Goal: Task Accomplishment & Management: Use online tool/utility

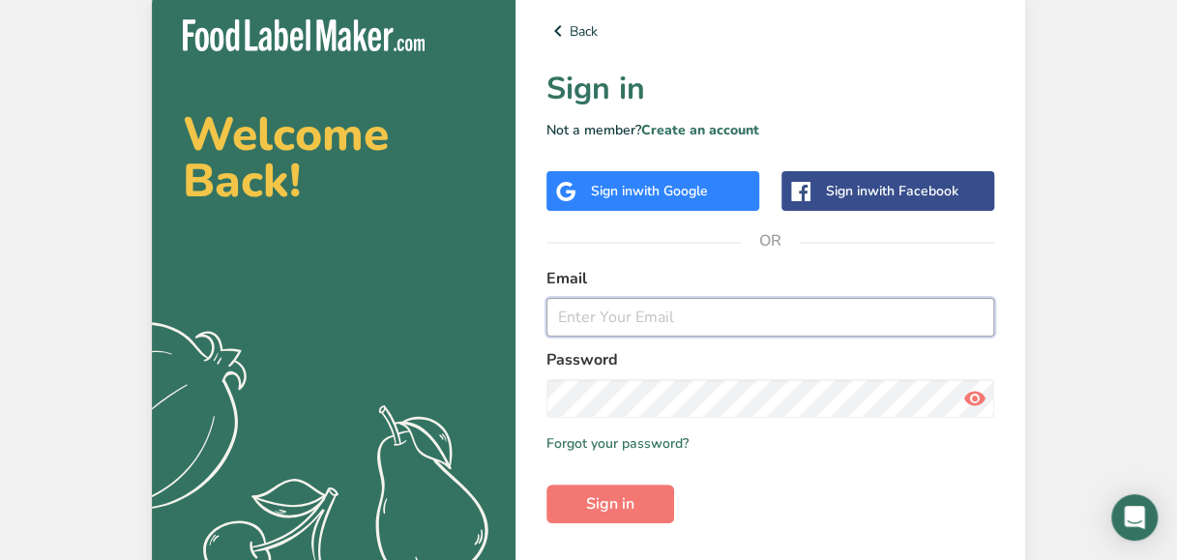
click at [645, 315] on input "email" at bounding box center [770, 317] width 448 height 39
type input "[PERSON_NAME][EMAIL_ADDRESS][DOMAIN_NAME]"
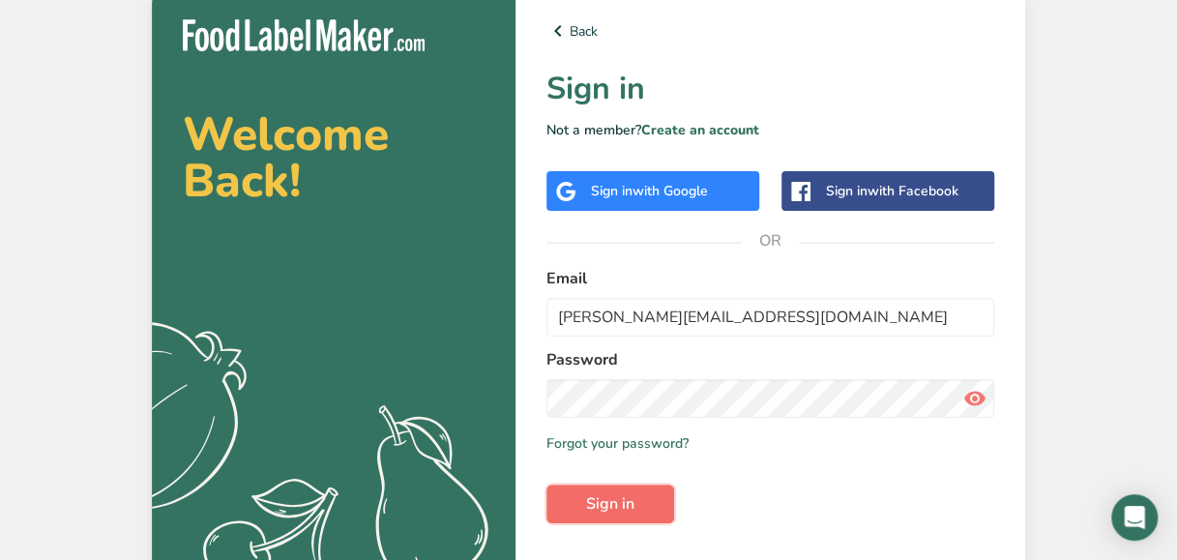
click at [638, 508] on button "Sign in" at bounding box center [610, 504] width 128 height 39
click at [973, 383] on icon at bounding box center [974, 398] width 23 height 35
click at [653, 514] on button "Sign in" at bounding box center [610, 504] width 128 height 39
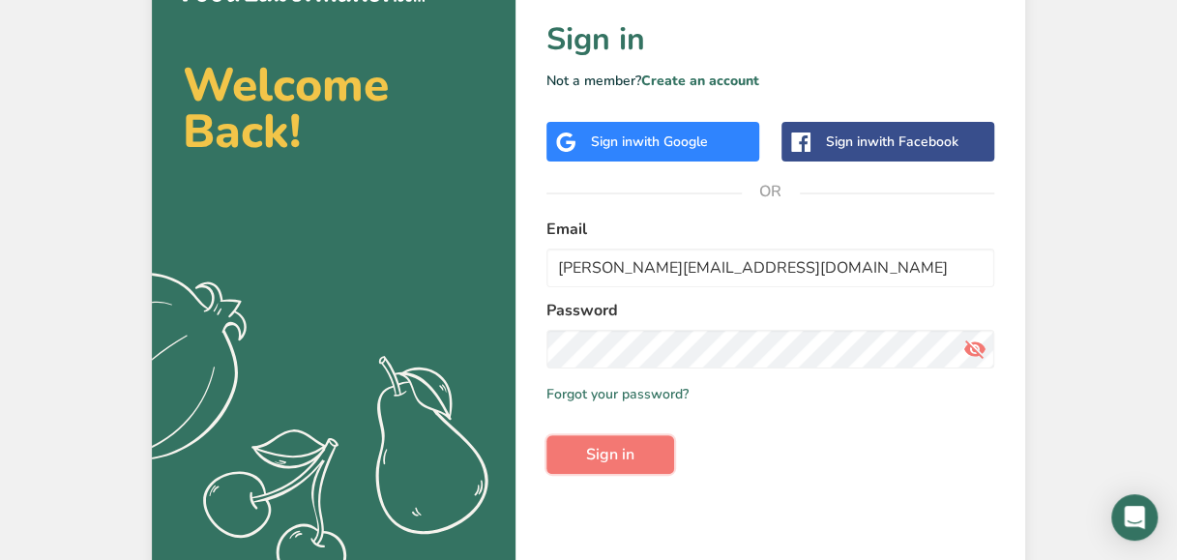
scroll to position [72, 0]
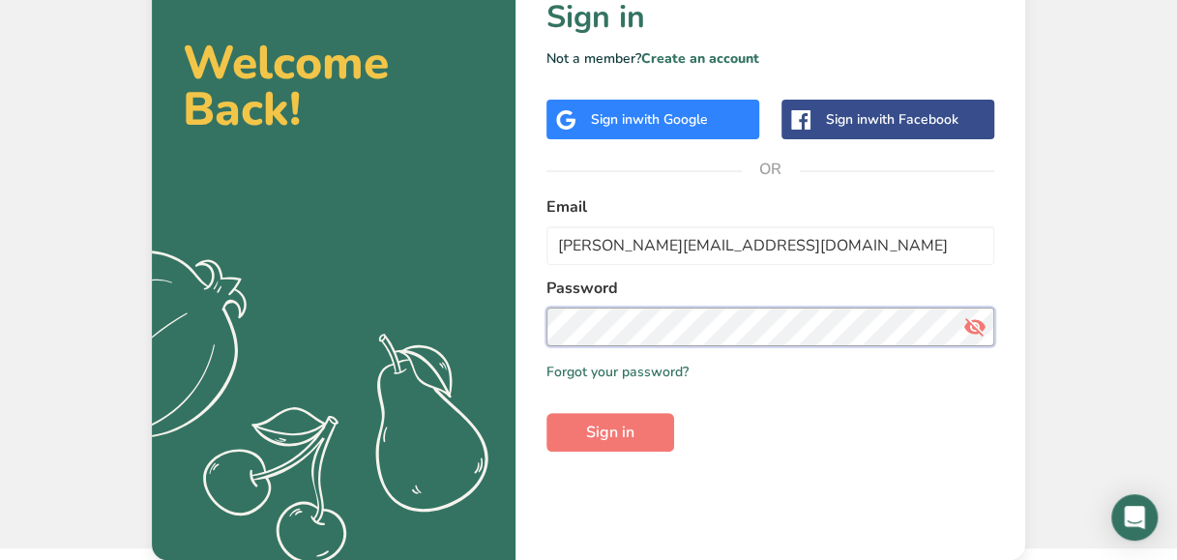
click at [546, 413] on button "Sign in" at bounding box center [610, 432] width 128 height 39
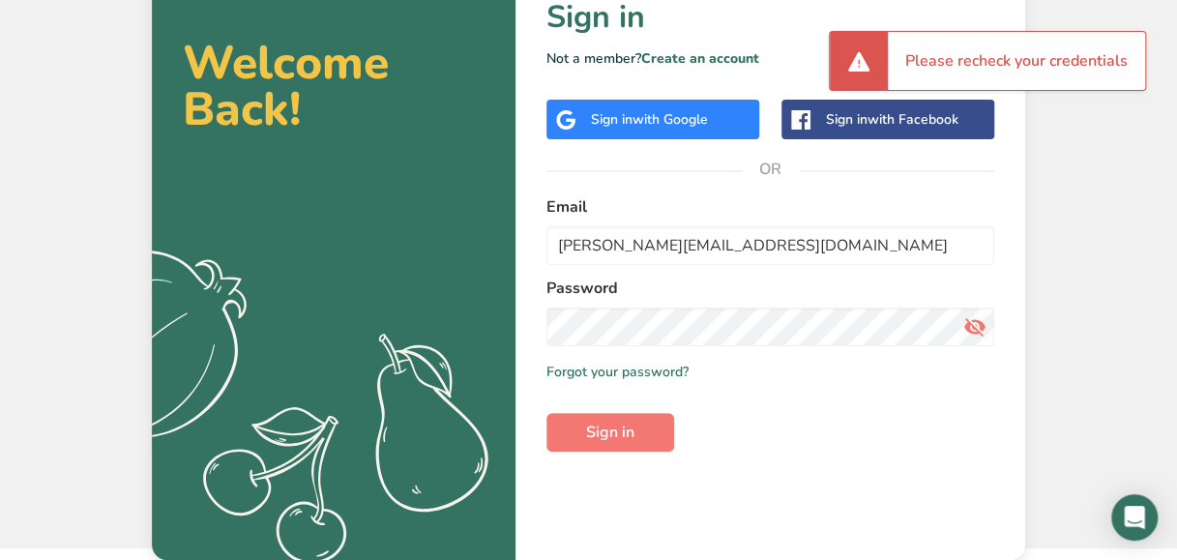
click at [576, 126] on div "Sign in with Google" at bounding box center [652, 120] width 213 height 40
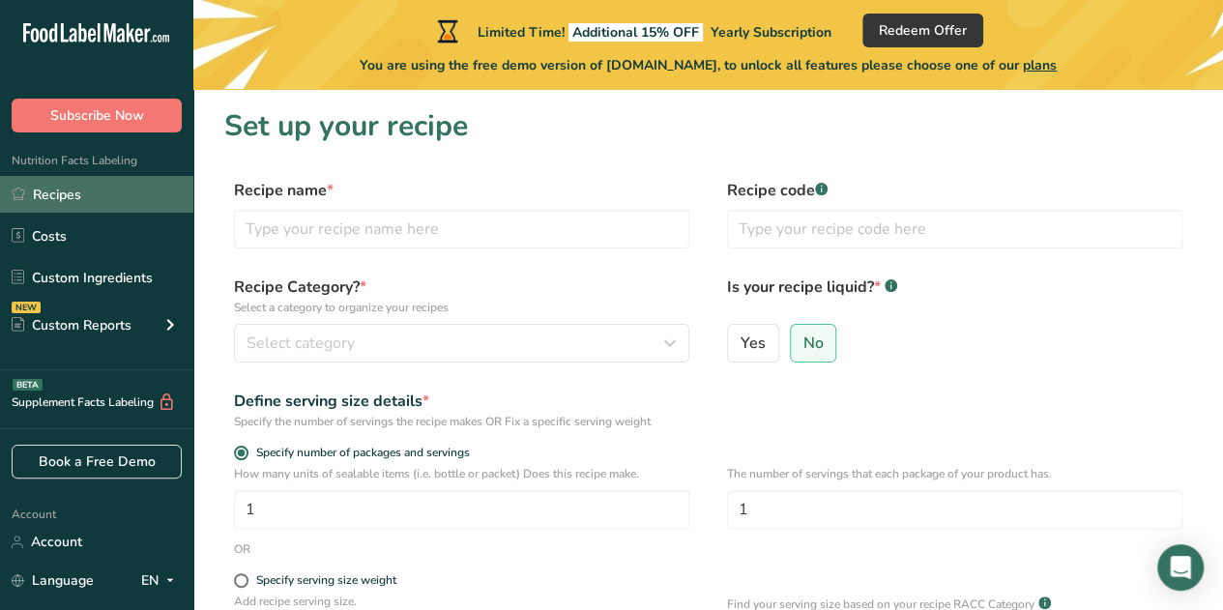
click at [124, 189] on link "Recipes" at bounding box center [96, 194] width 193 height 37
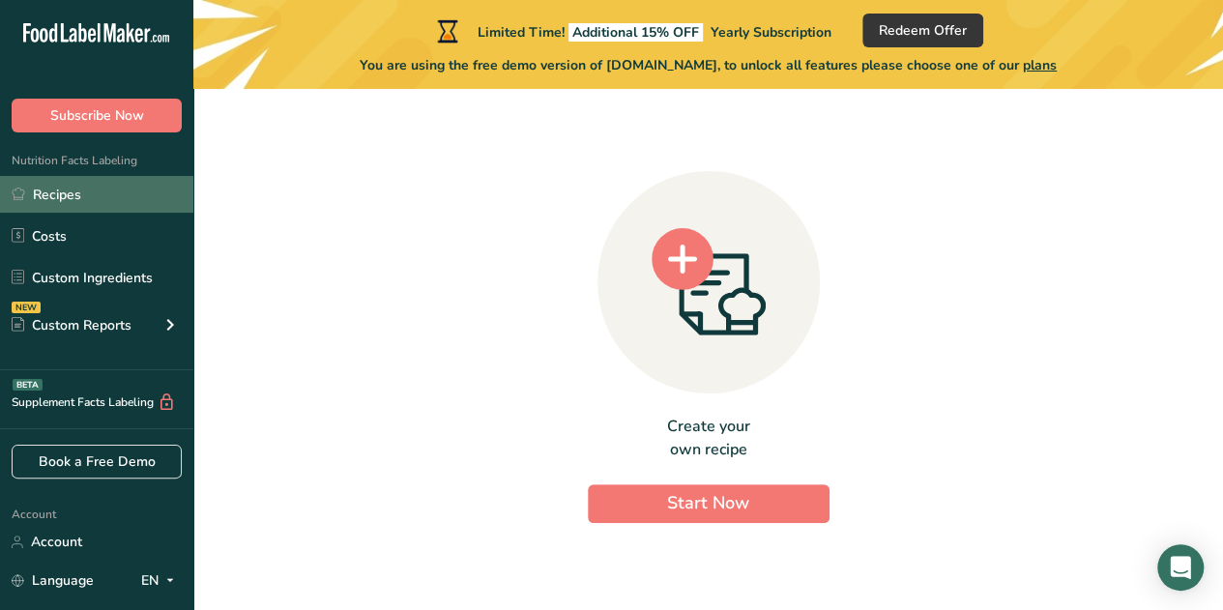
click at [108, 201] on link "Recipes" at bounding box center [96, 194] width 193 height 37
